Goal: Find specific page/section: Find specific page/section

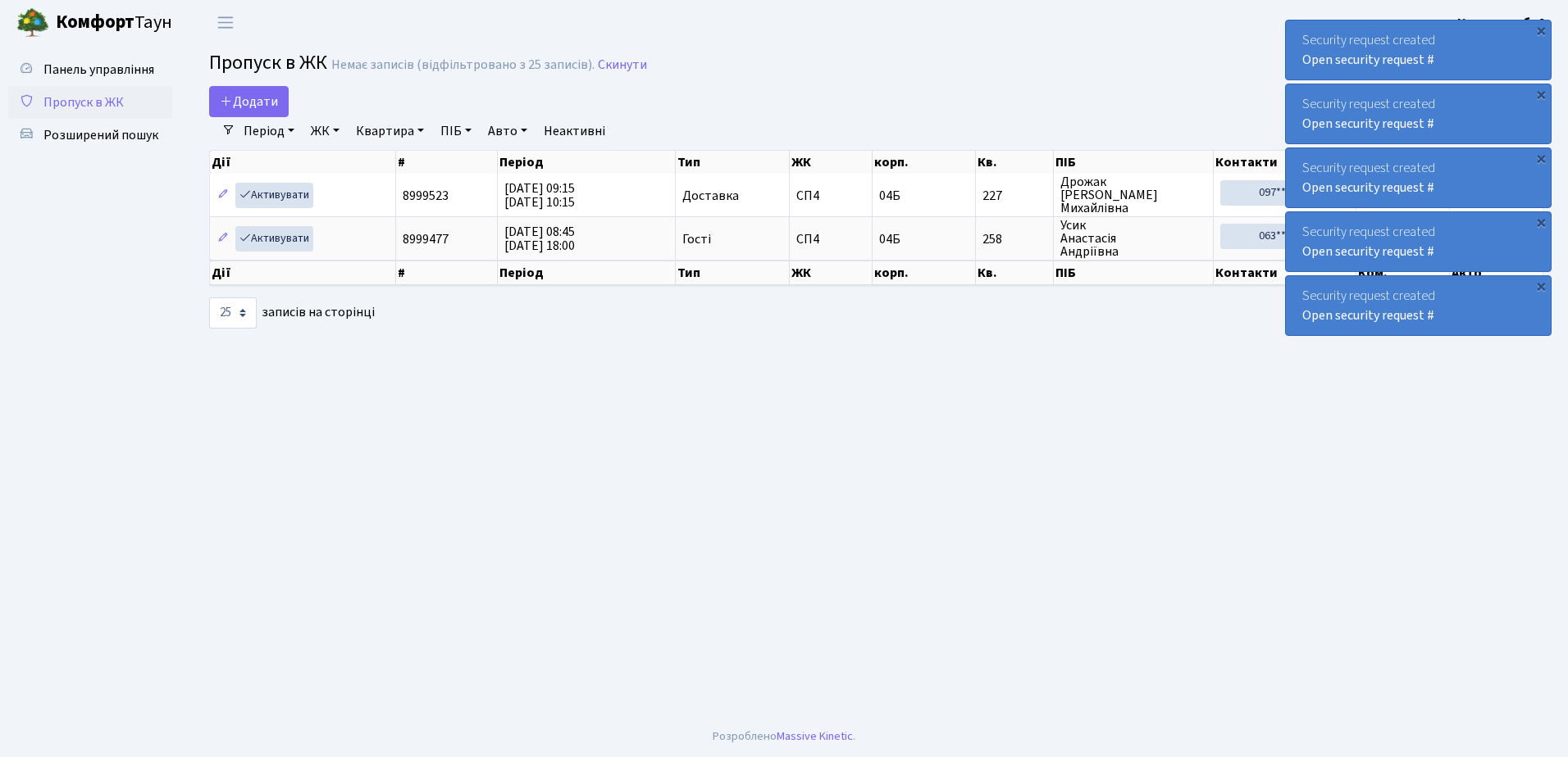
select select "25"
click at [98, 129] on span "Розширений пошук" at bounding box center [100, 135] width 115 height 18
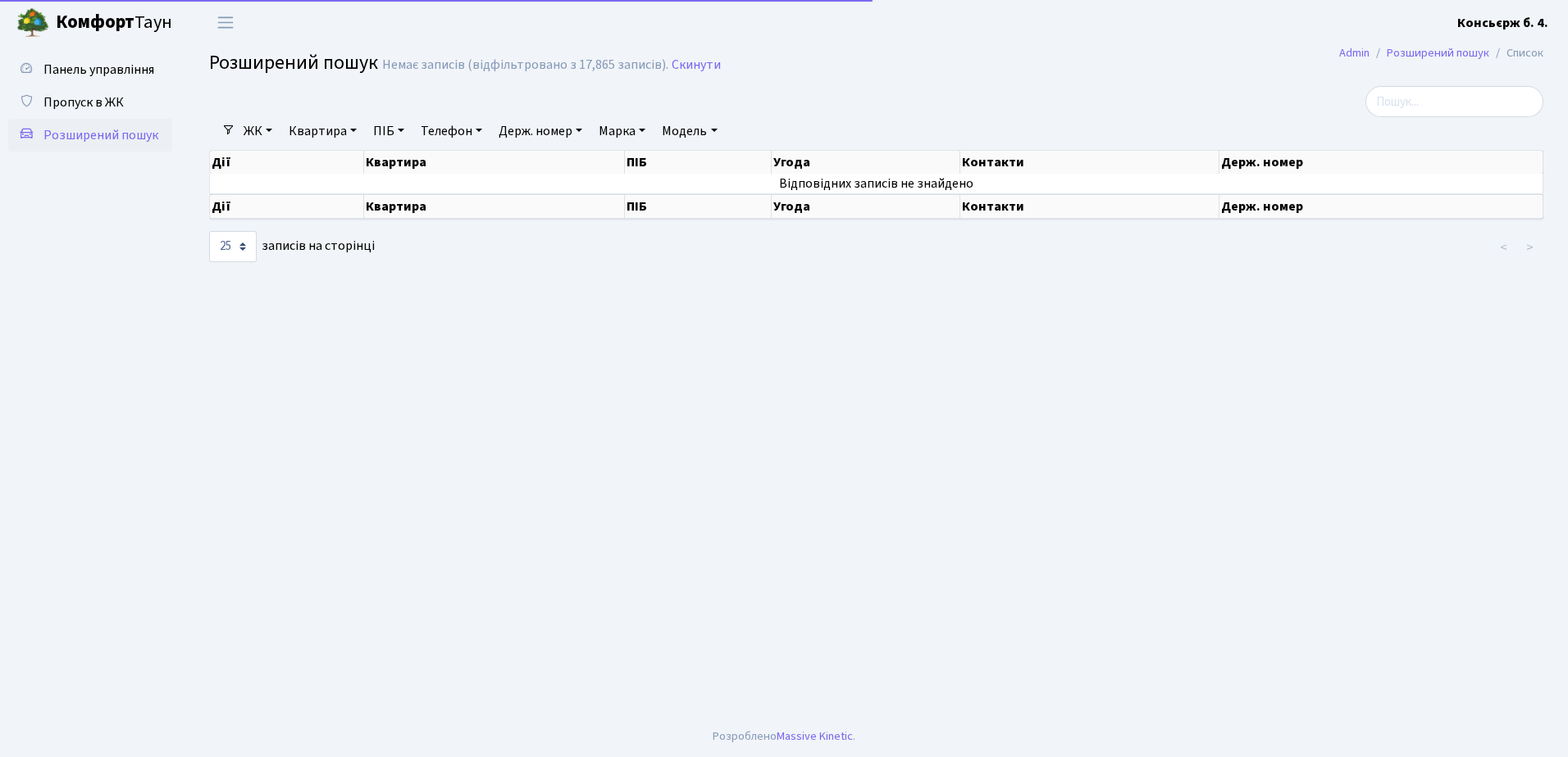
select select "25"
click at [93, 99] on span "Пропуск в ЖК" at bounding box center [83, 102] width 81 height 18
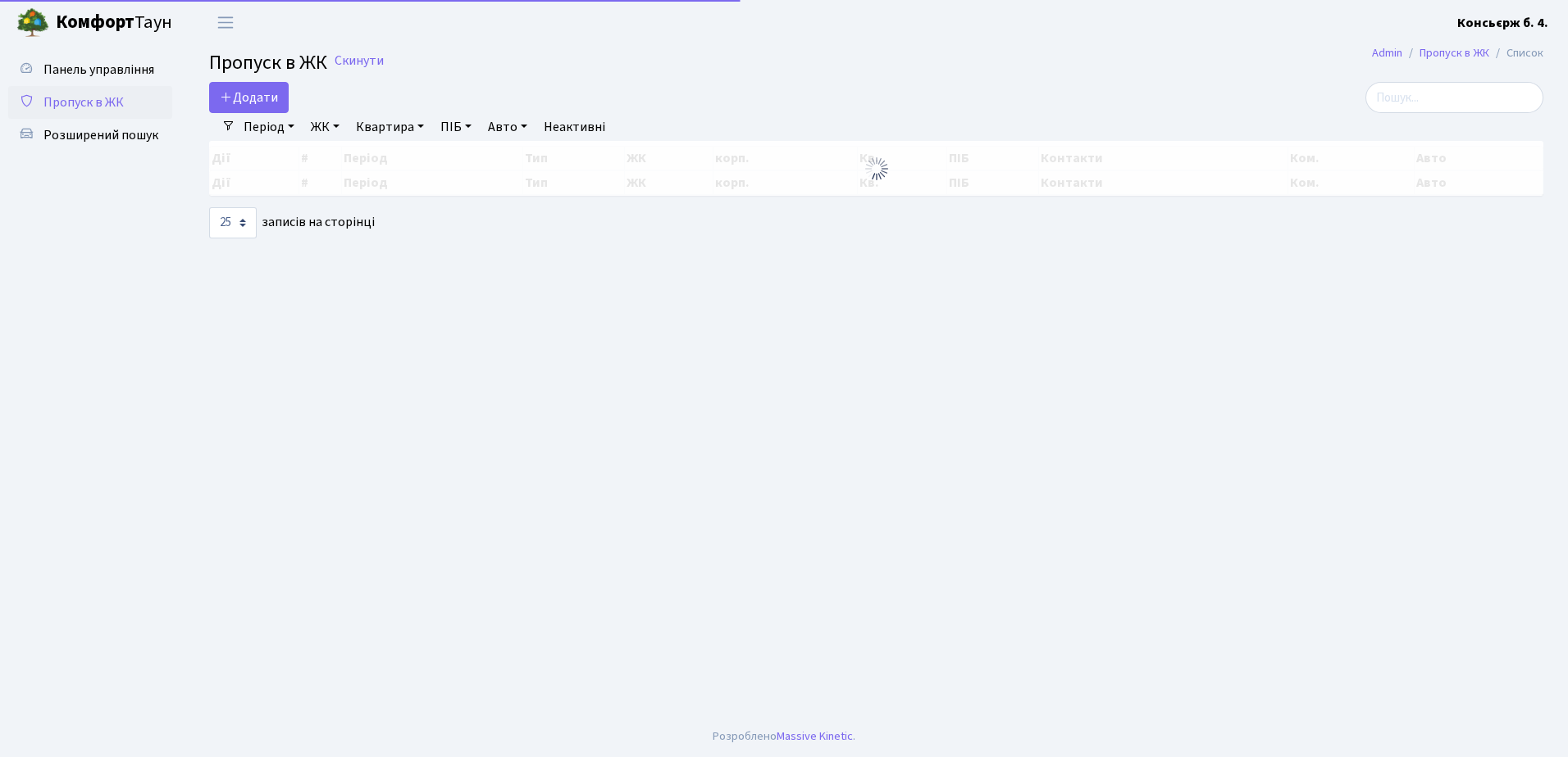
select select "25"
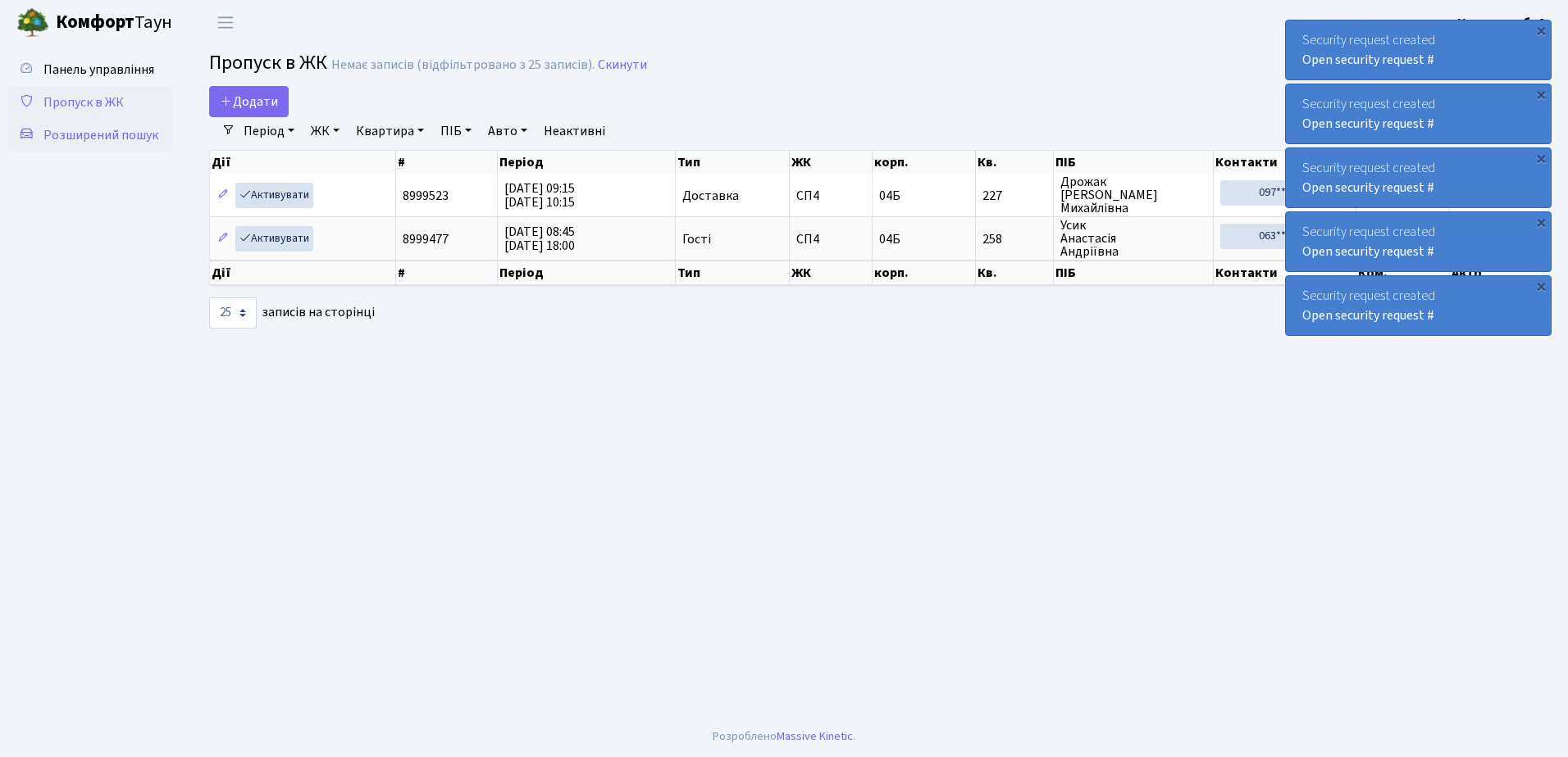
click at [71, 131] on span "Розширений пошук" at bounding box center [100, 135] width 115 height 18
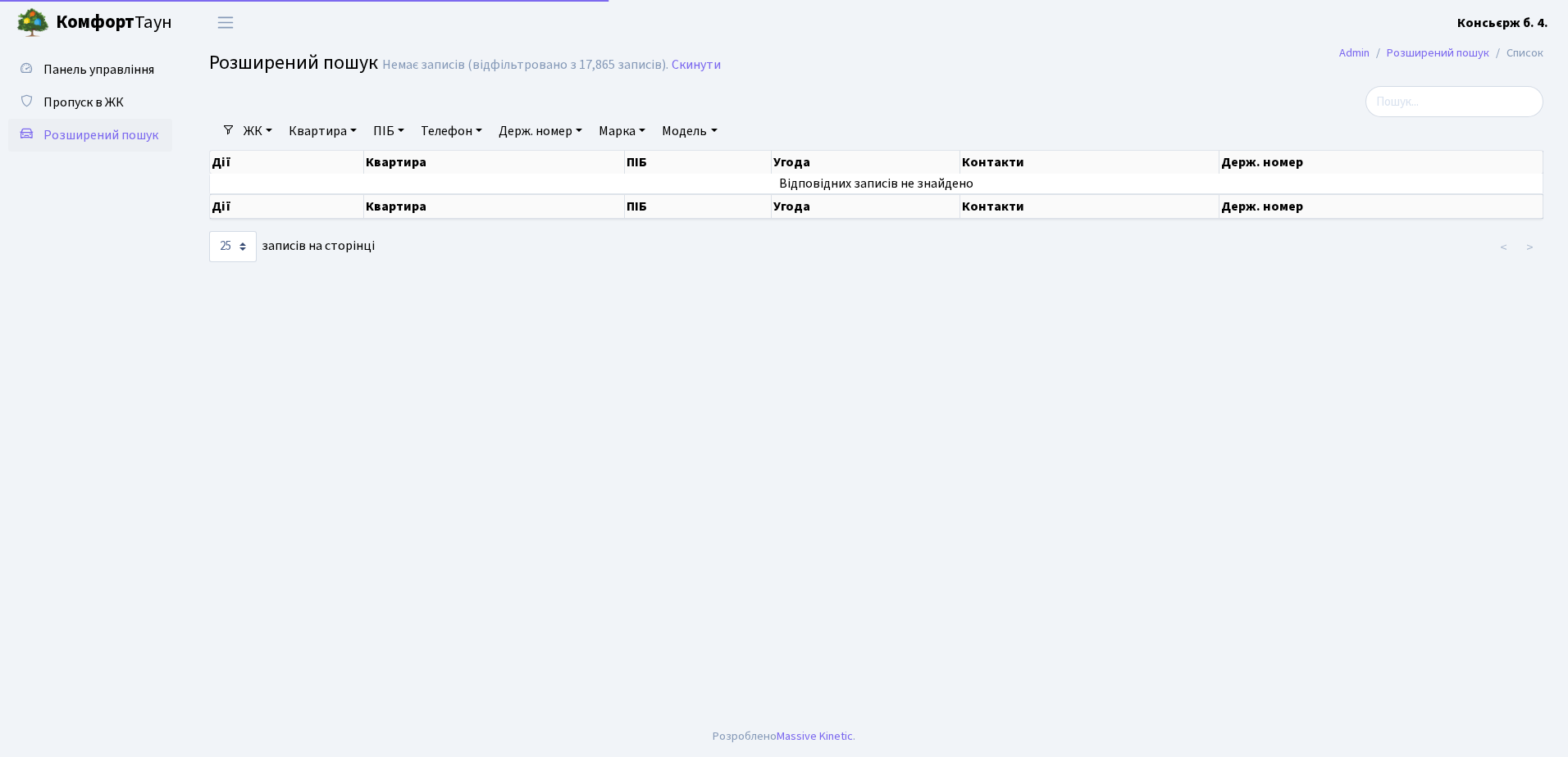
select select "25"
click at [81, 100] on span "Пропуск в ЖК" at bounding box center [83, 102] width 81 height 18
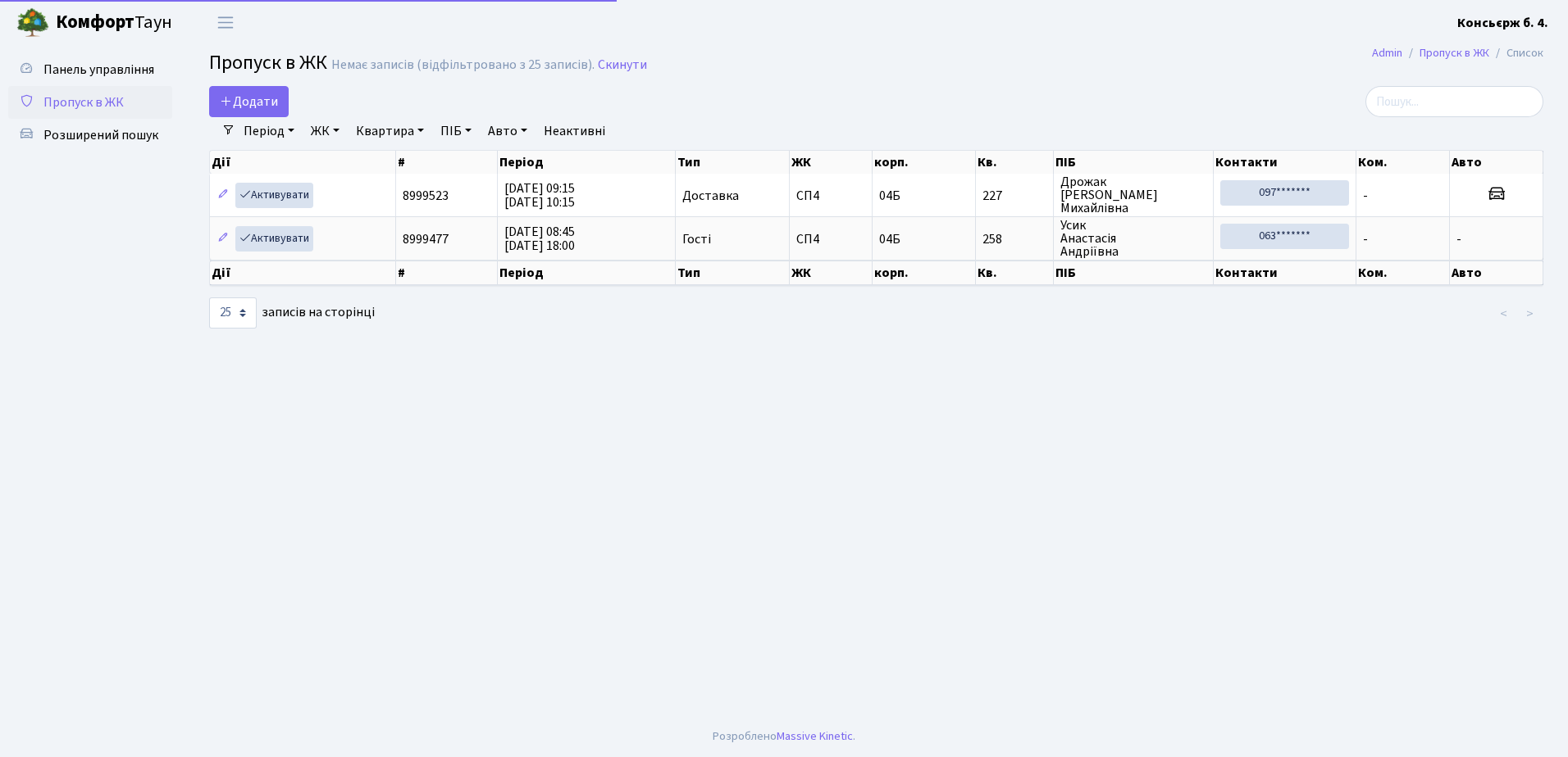
select select "25"
